Goal: Communication & Community: Connect with others

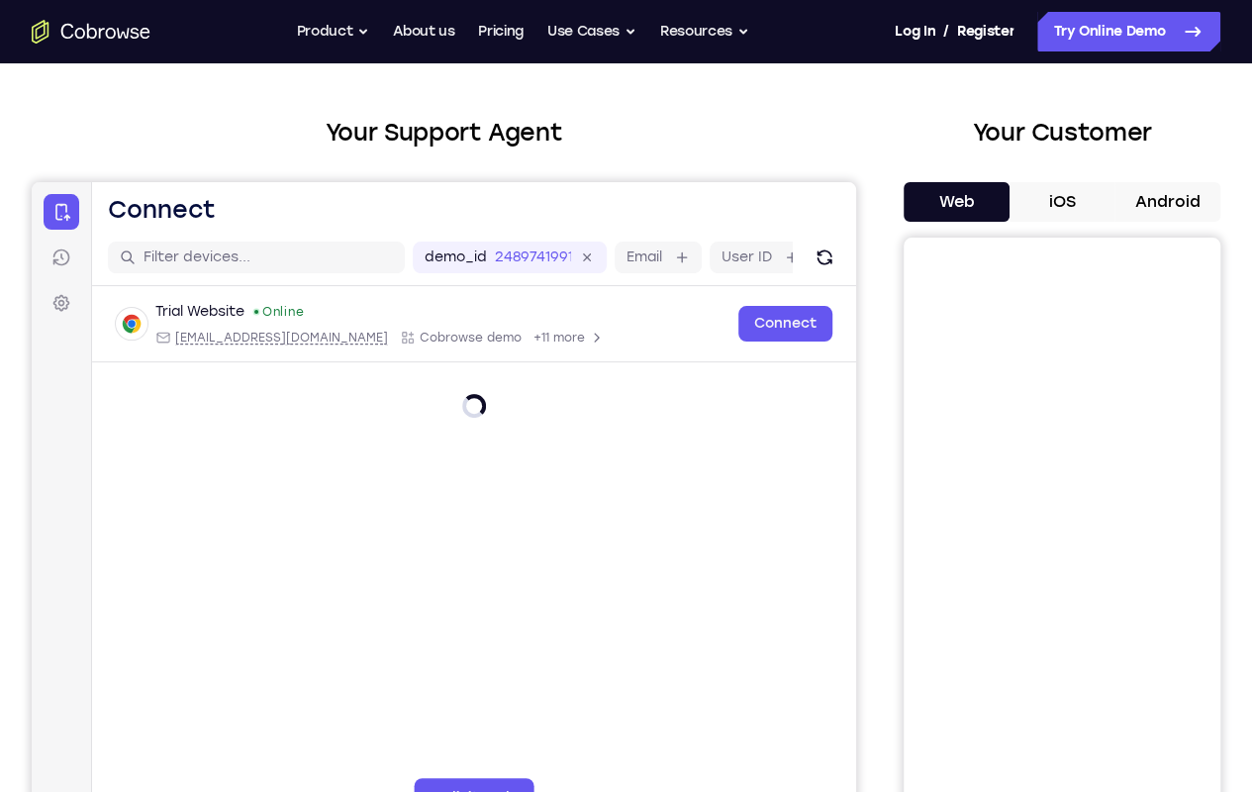
scroll to position [92, 0]
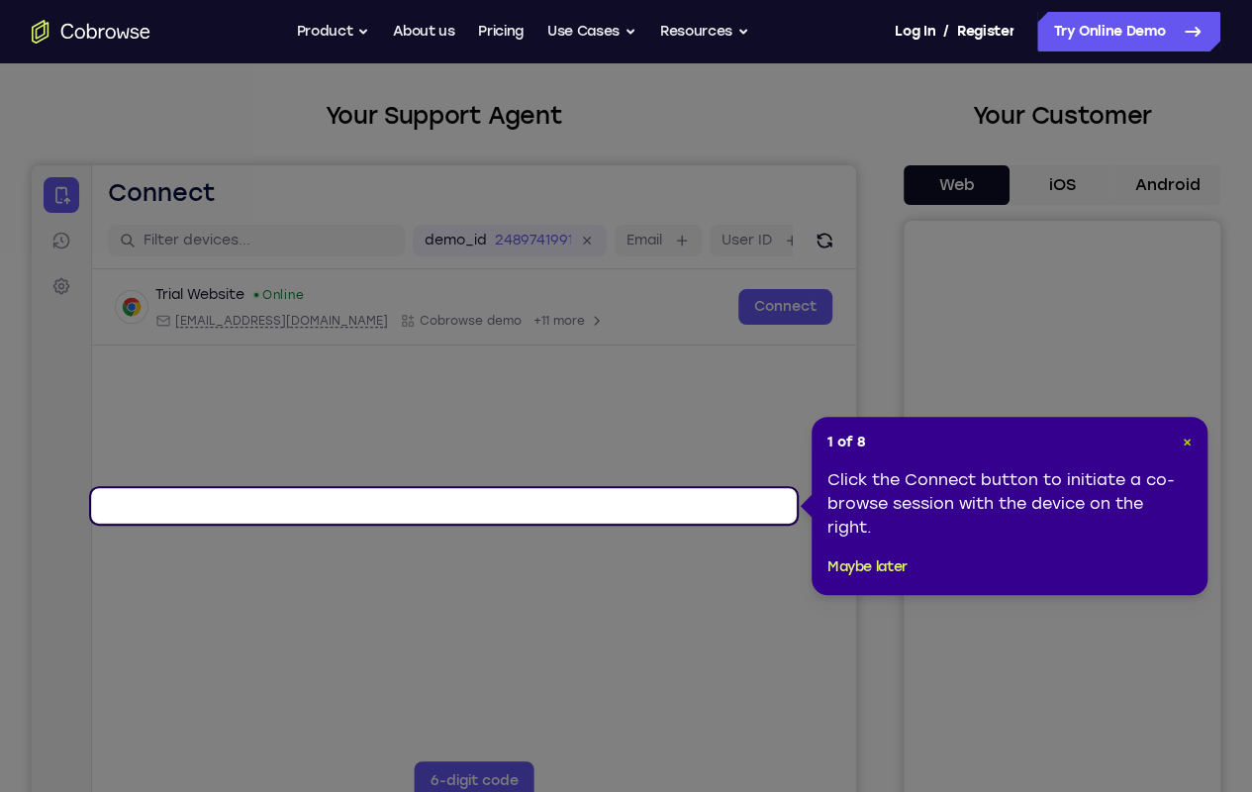
click at [1186, 437] on span "×" at bounding box center [1187, 442] width 9 height 17
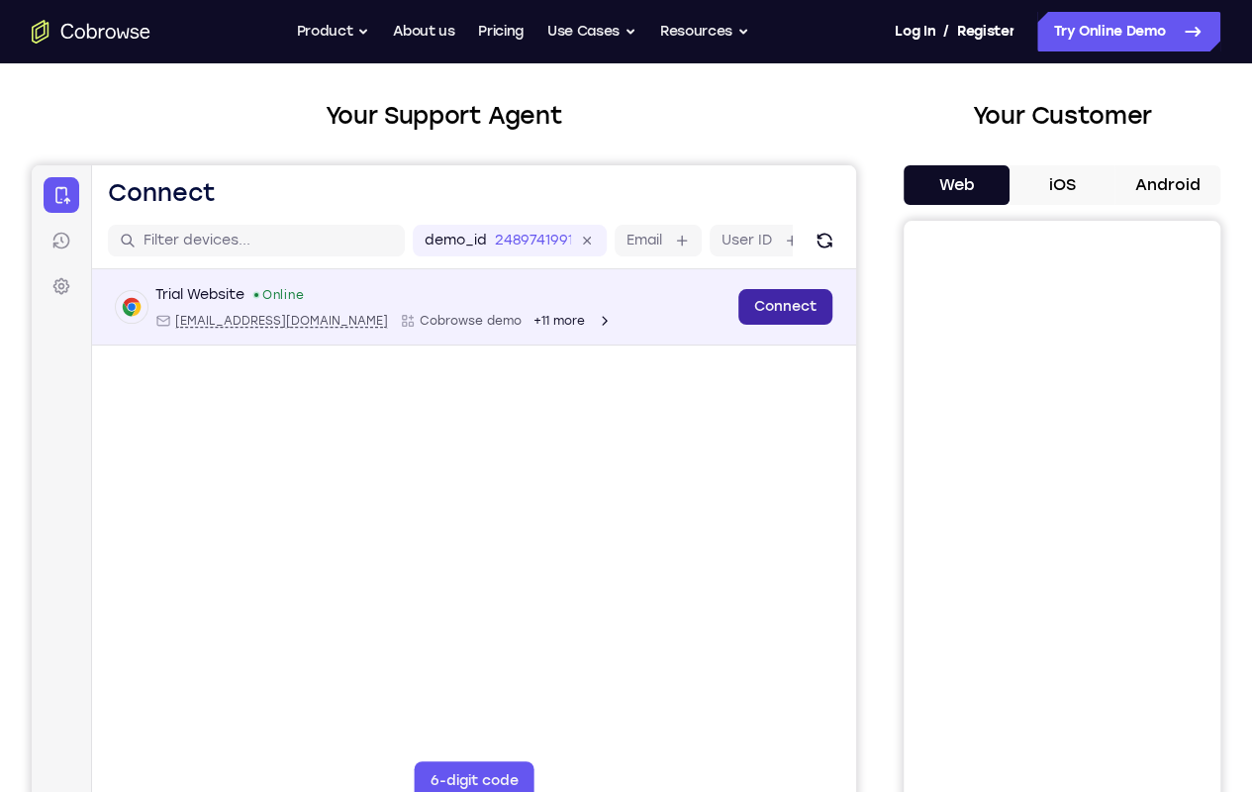
click at [738, 325] on link "Connect" at bounding box center [785, 307] width 94 height 36
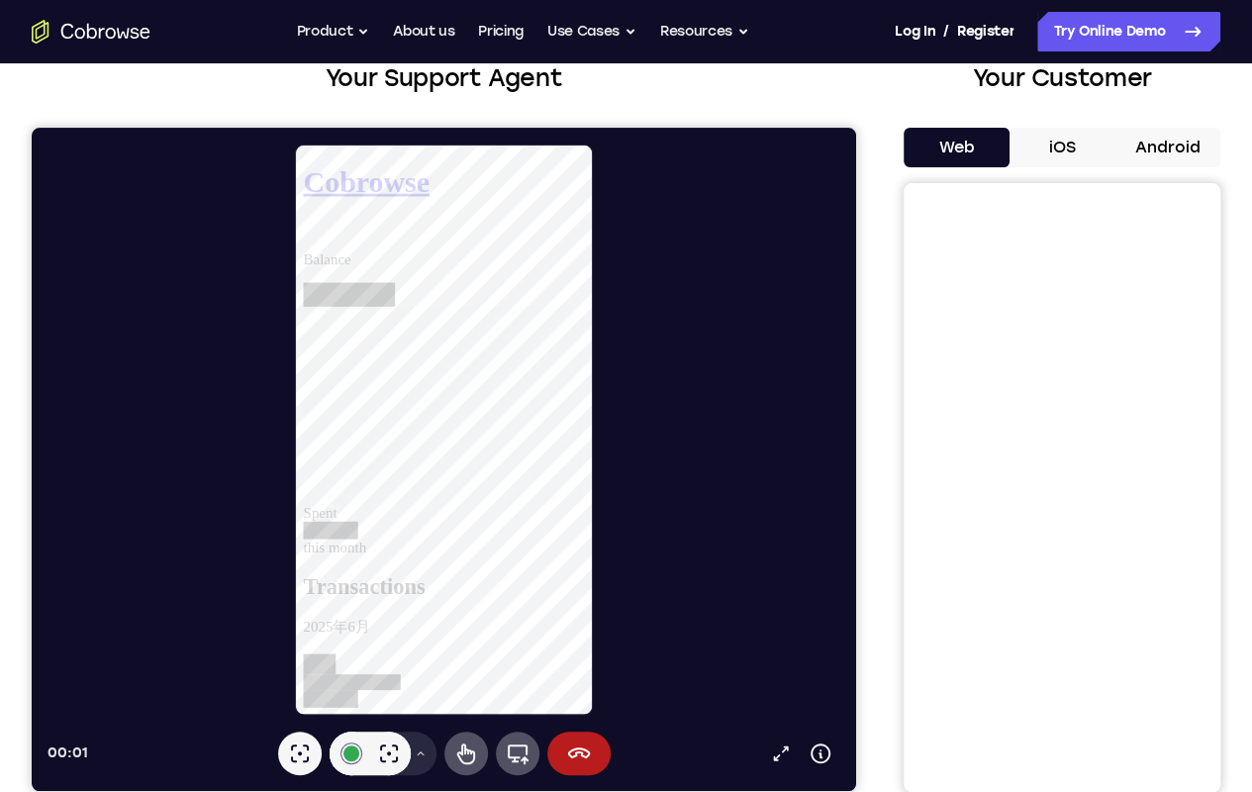
scroll to position [0, 0]
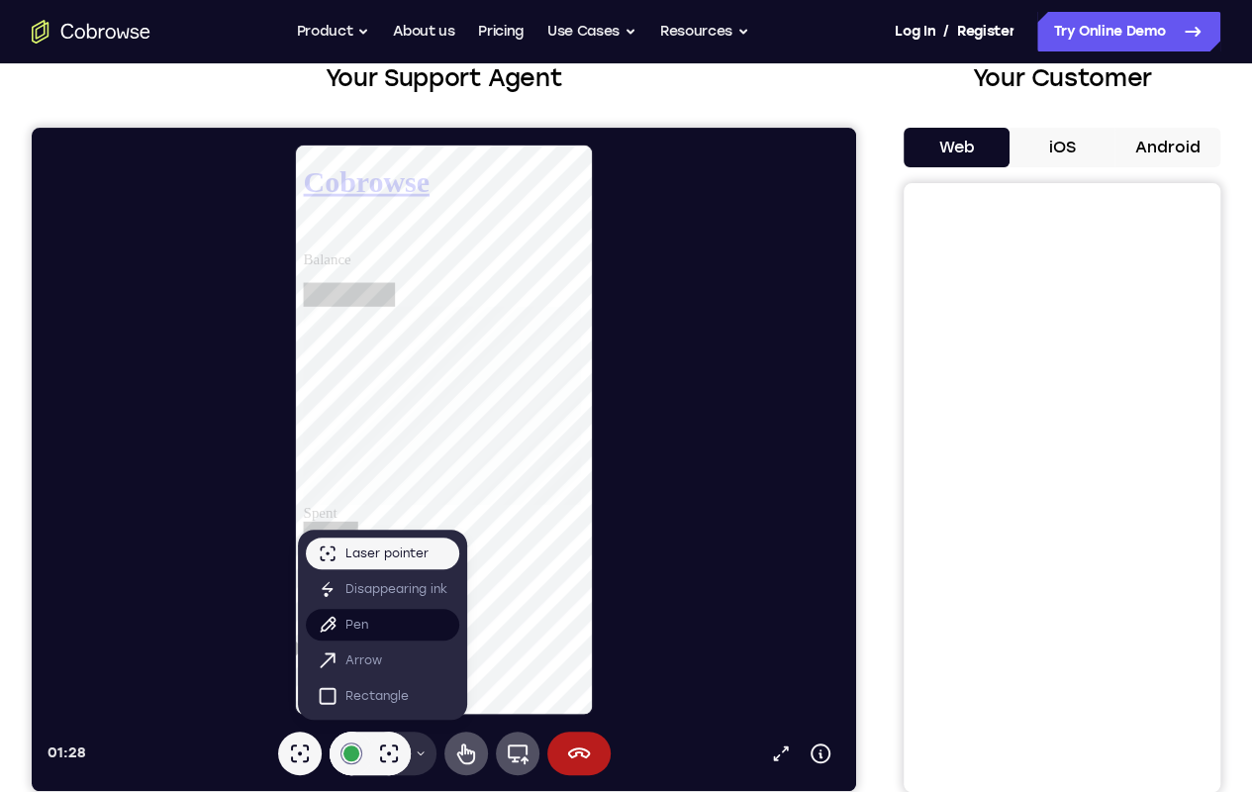
click at [345, 628] on p "Pen" at bounding box center [356, 625] width 23 height 20
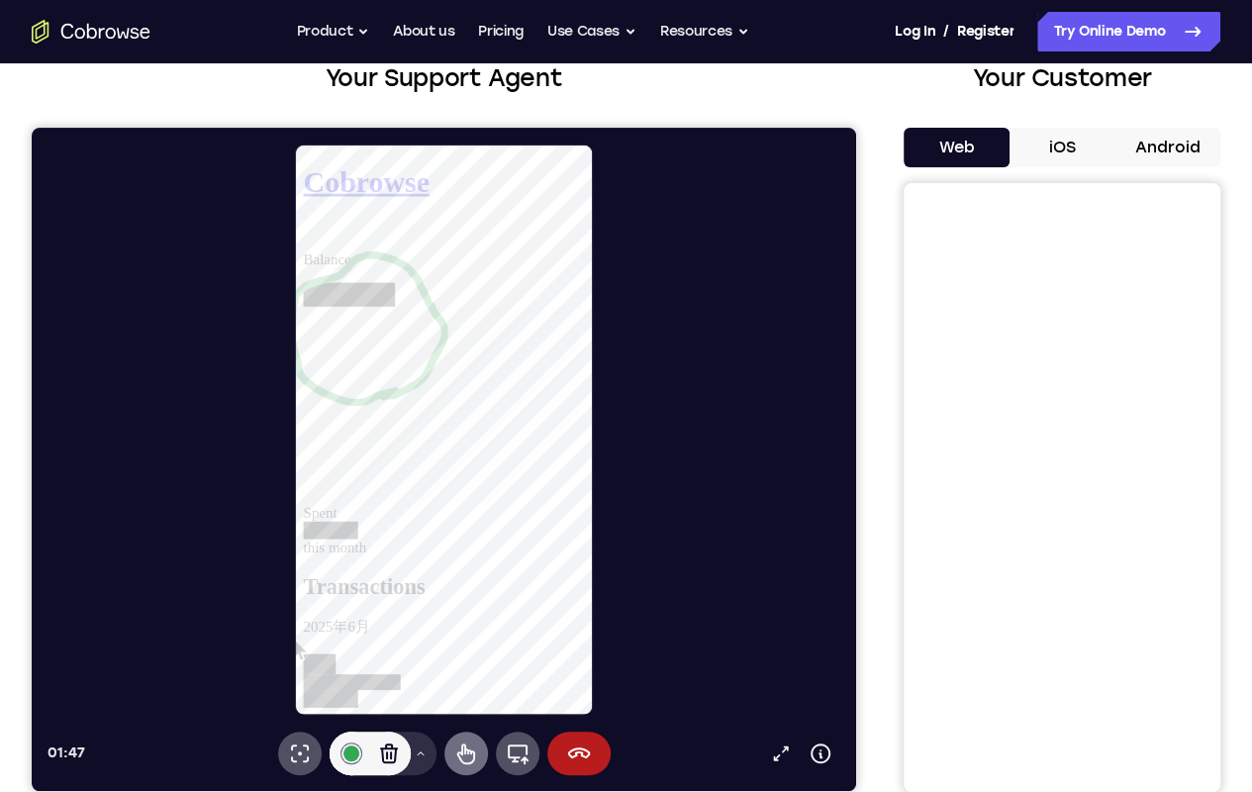
click at [547, 740] on button "End session" at bounding box center [578, 753] width 63 height 44
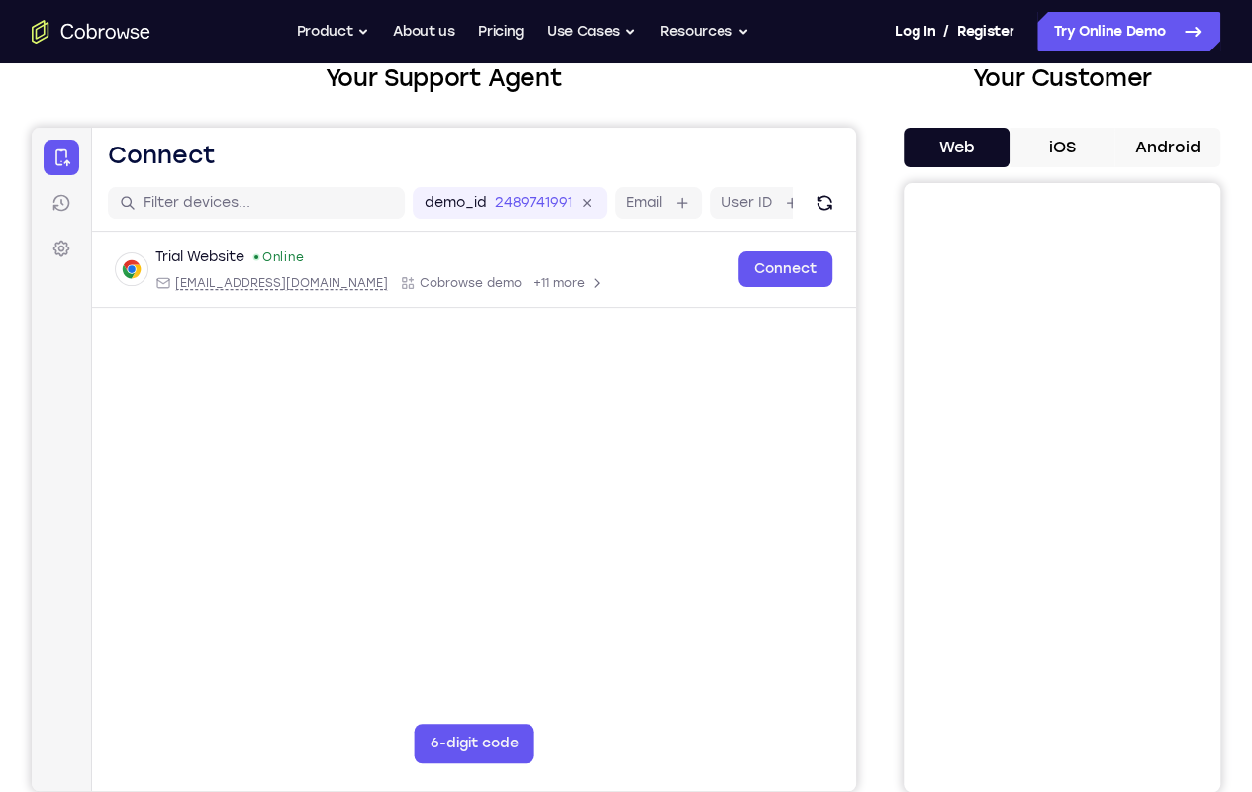
click at [32, 128] on button "Open main menu" at bounding box center [32, 128] width 0 height 0
click at [32, 128] on span "Sessions" at bounding box center [32, 128] width 0 height 0
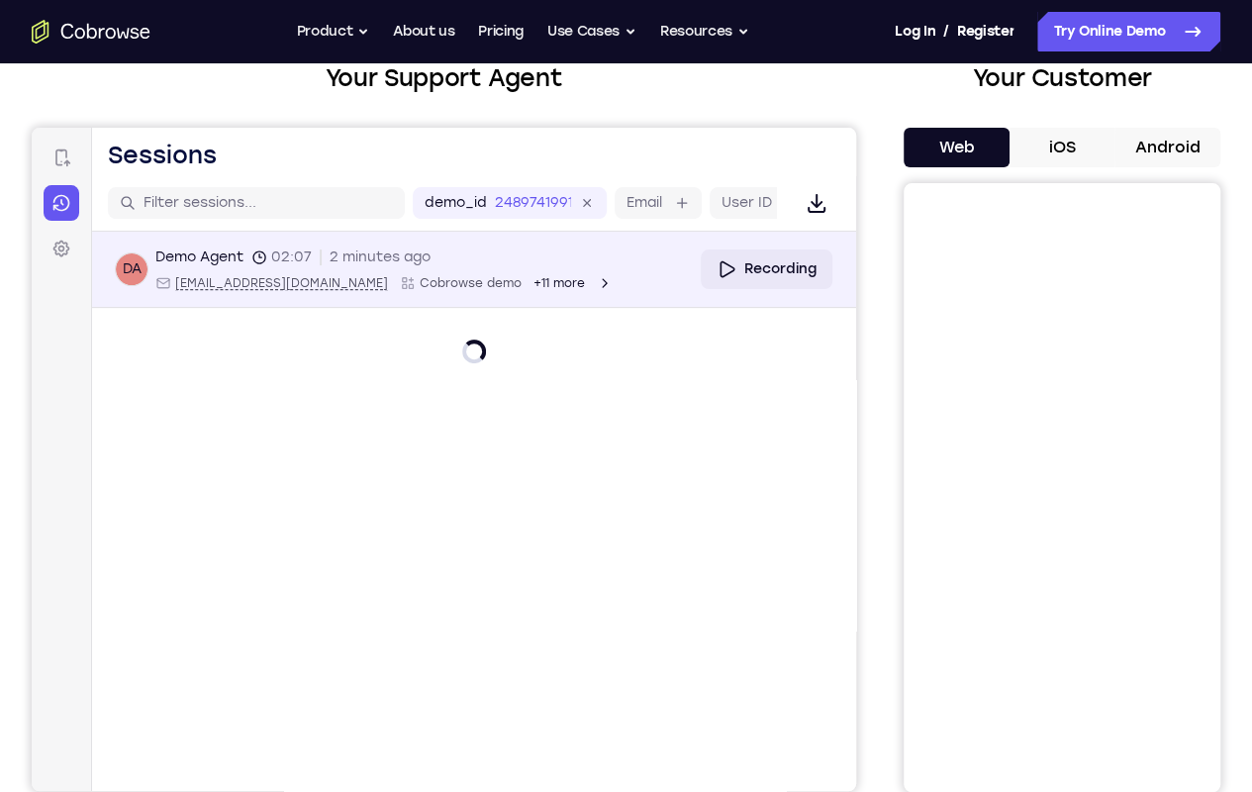
click at [197, 267] on div "Demo Agent" at bounding box center [199, 257] width 88 height 20
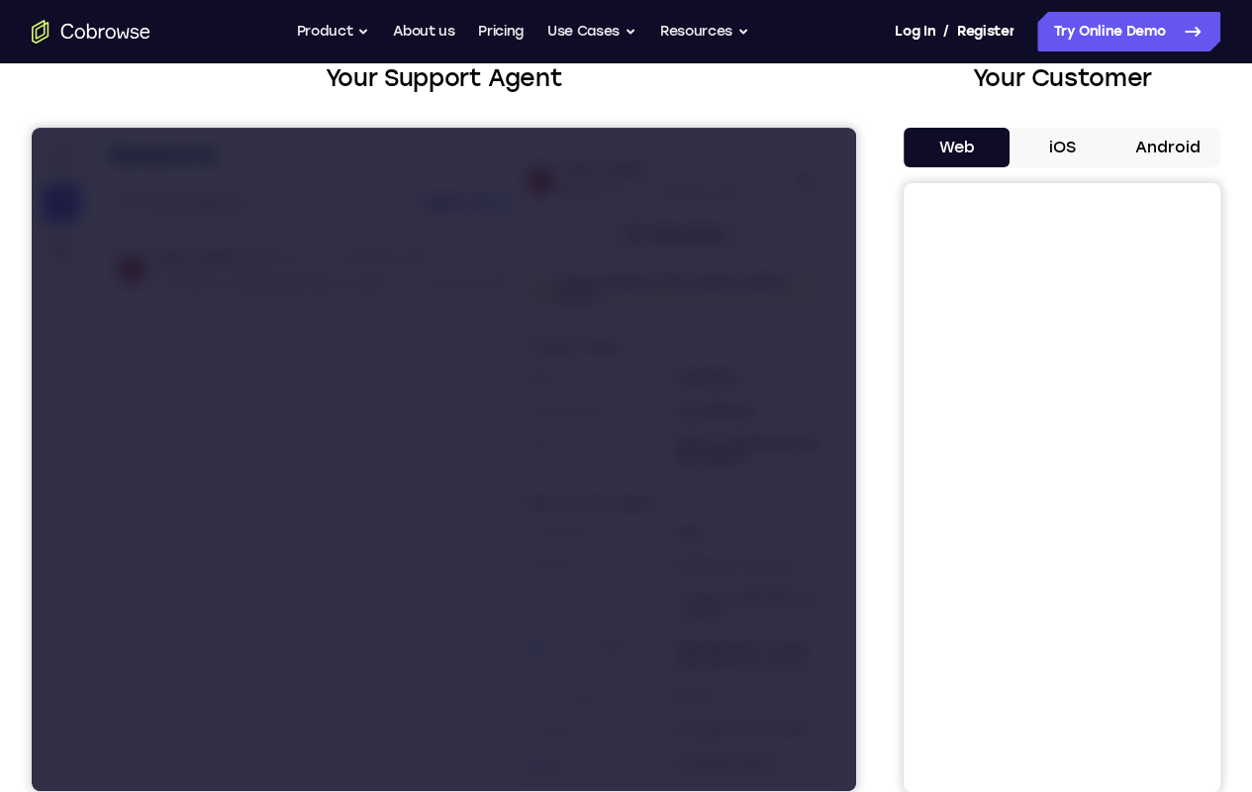
click at [32, 128] on icon at bounding box center [32, 128] width 0 height 0
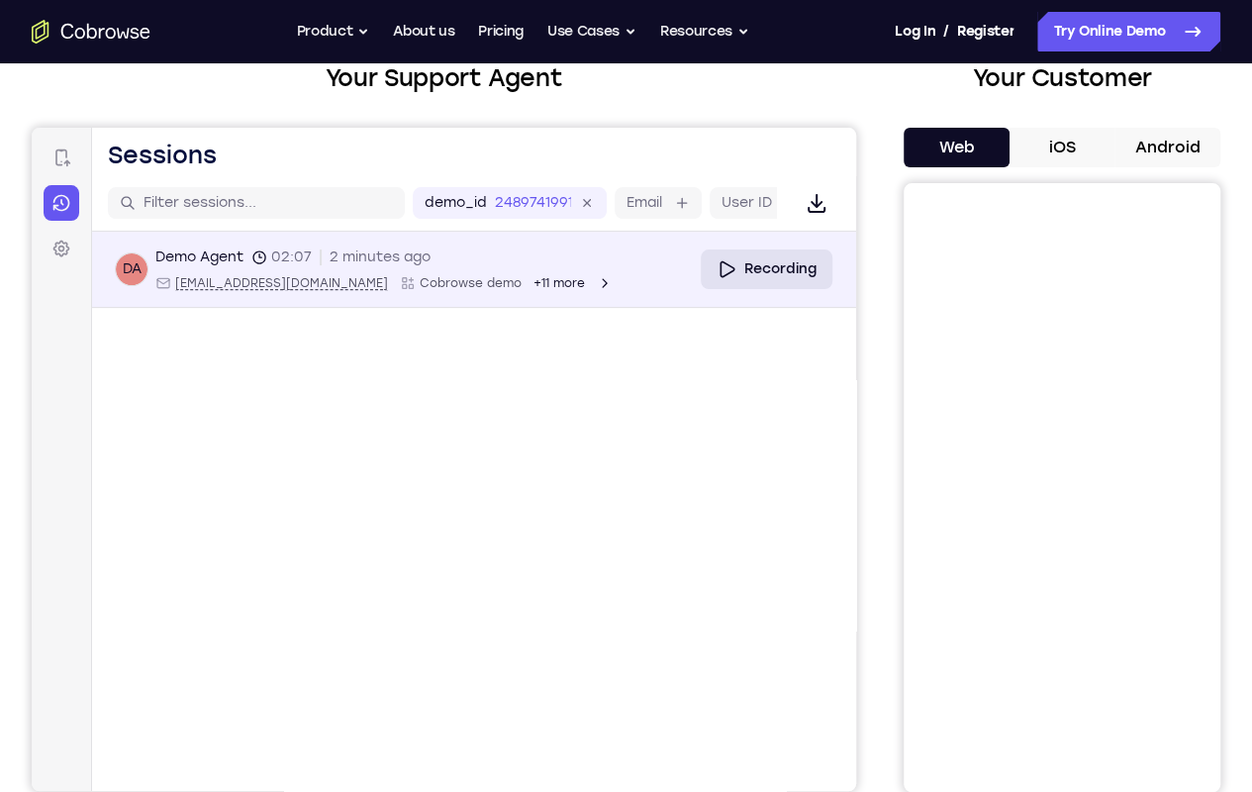
click at [701, 289] on link "Recording" at bounding box center [767, 269] width 132 height 40
